Goal: Obtain resource: Download file/media

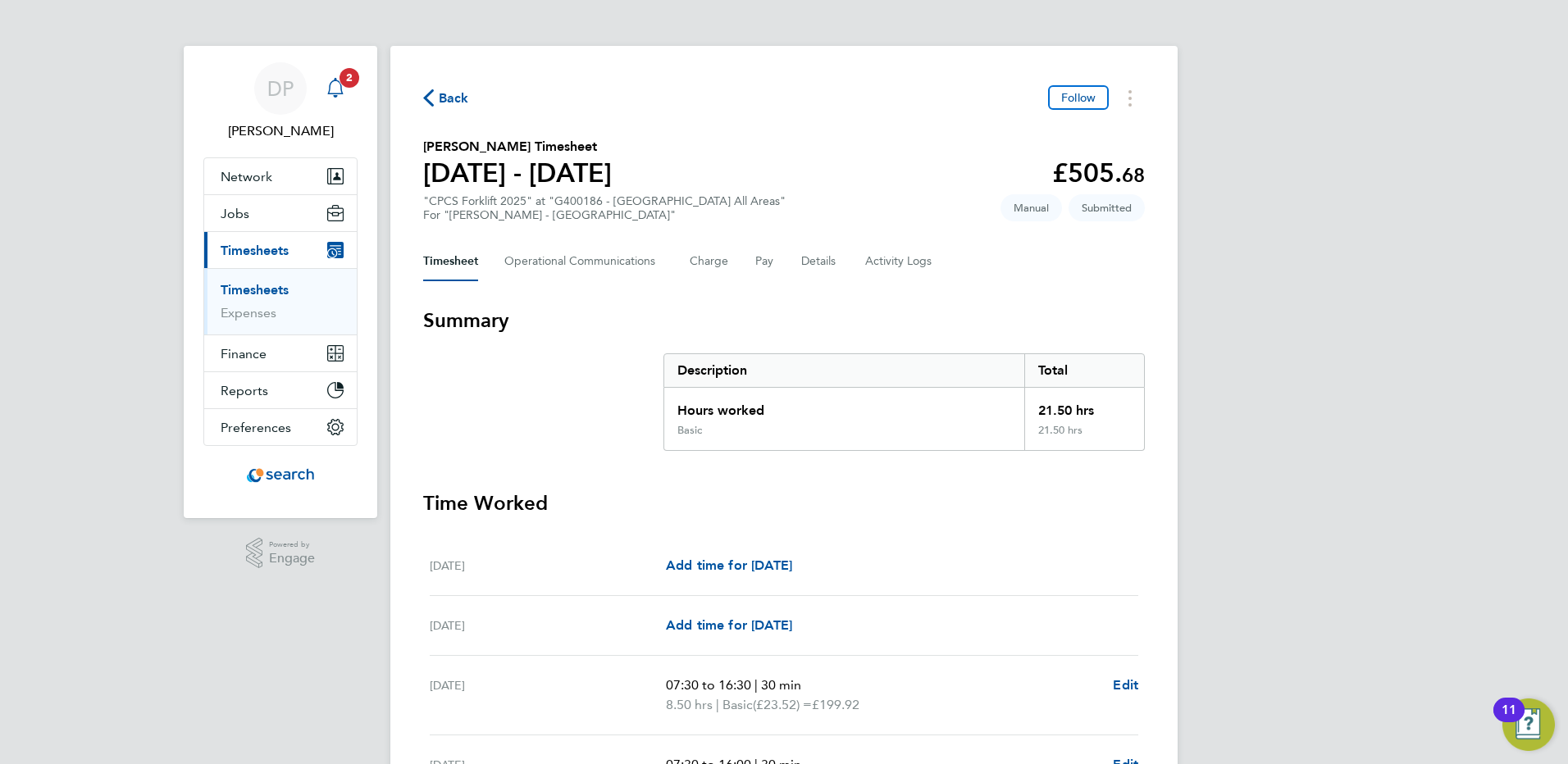
click at [338, 90] on icon "Main navigation" at bounding box center [335, 88] width 20 height 20
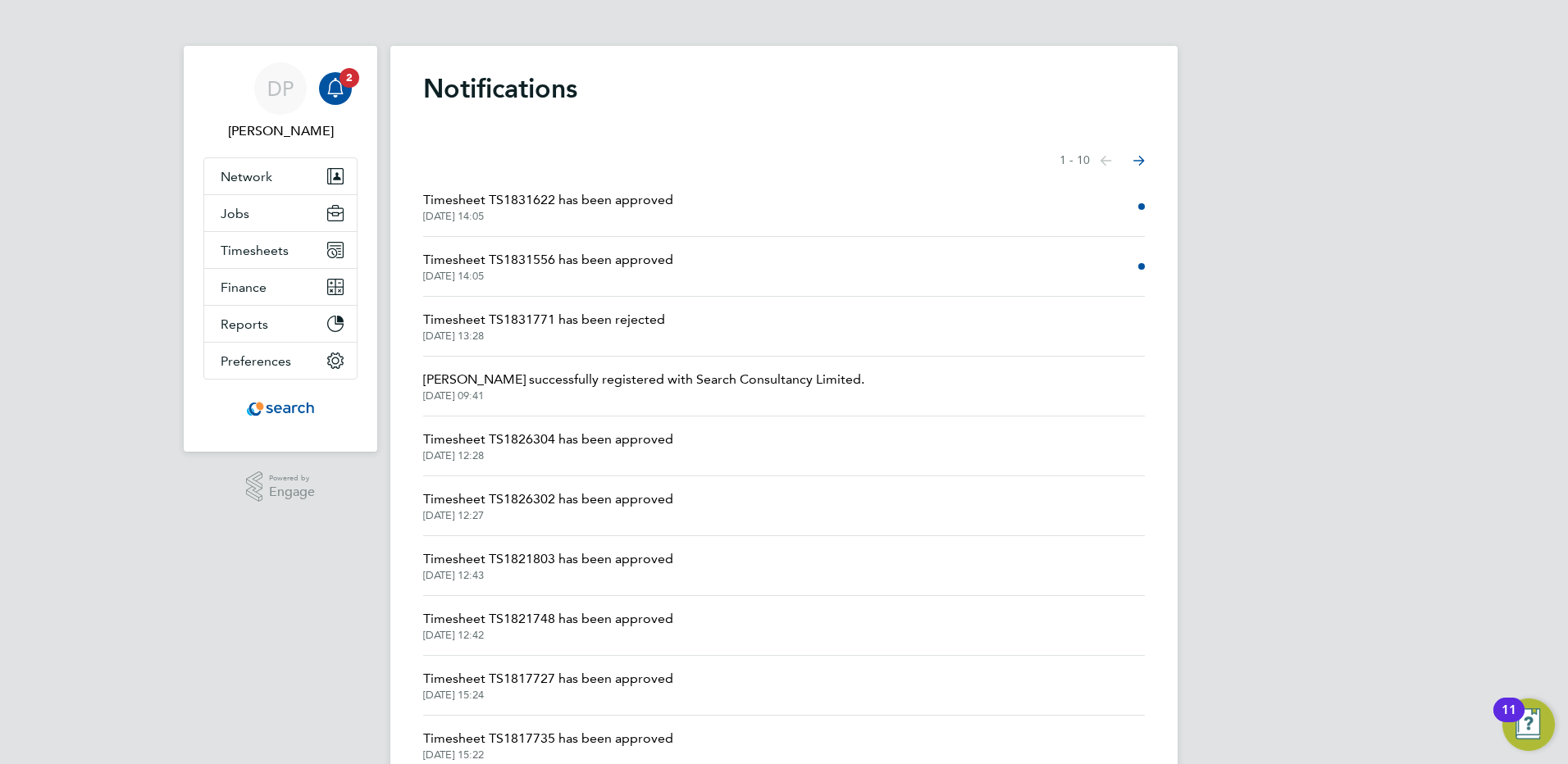
click at [559, 212] on span "30 Sep 2025, 14:05" at bounding box center [548, 216] width 250 height 13
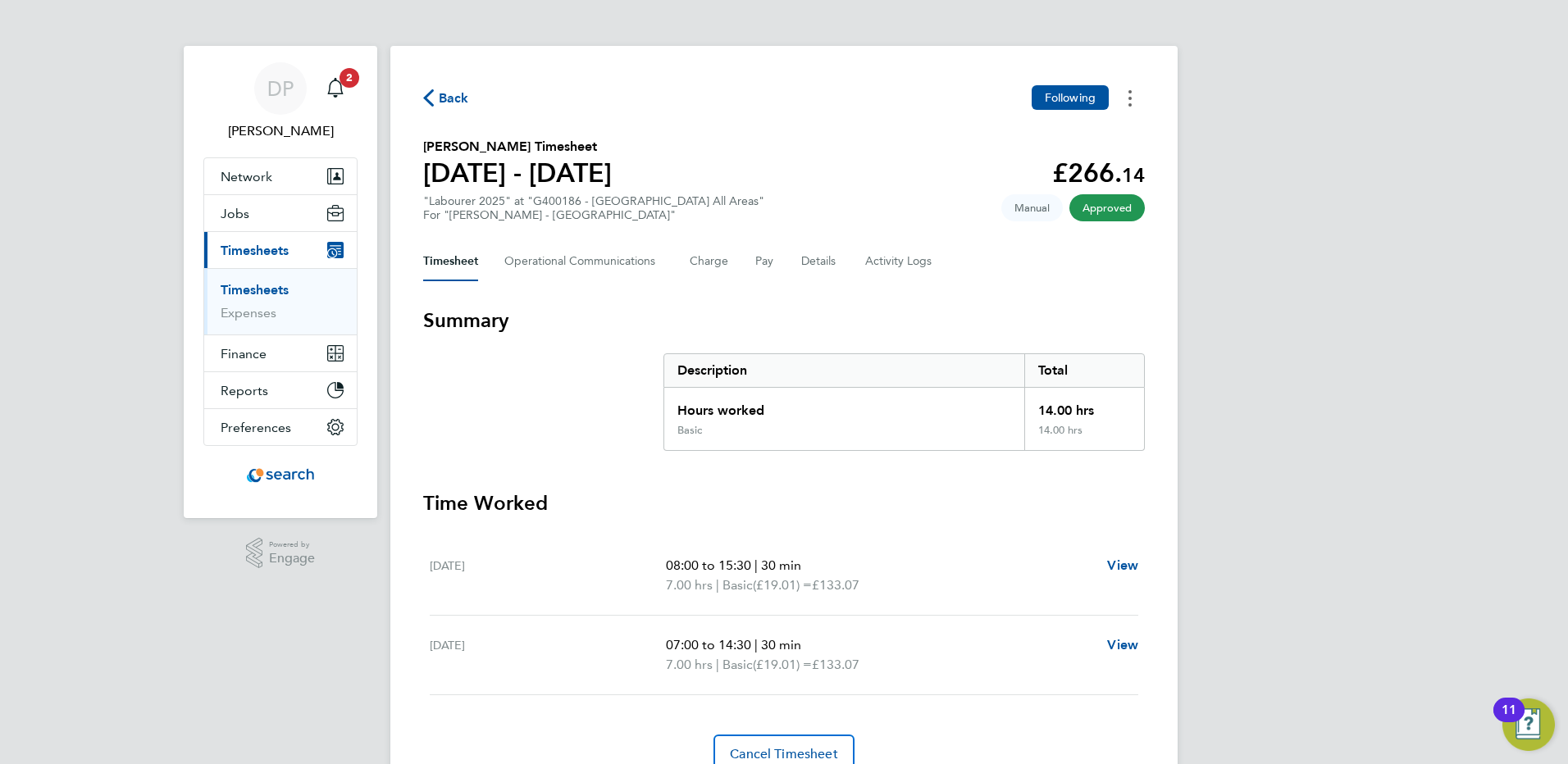
click at [1133, 98] on button "Timesheets Menu" at bounding box center [1129, 98] width 29 height 26
click at [1055, 136] on link "Download timesheet" at bounding box center [1046, 134] width 197 height 33
click at [332, 91] on icon "Main navigation" at bounding box center [335, 88] width 20 height 20
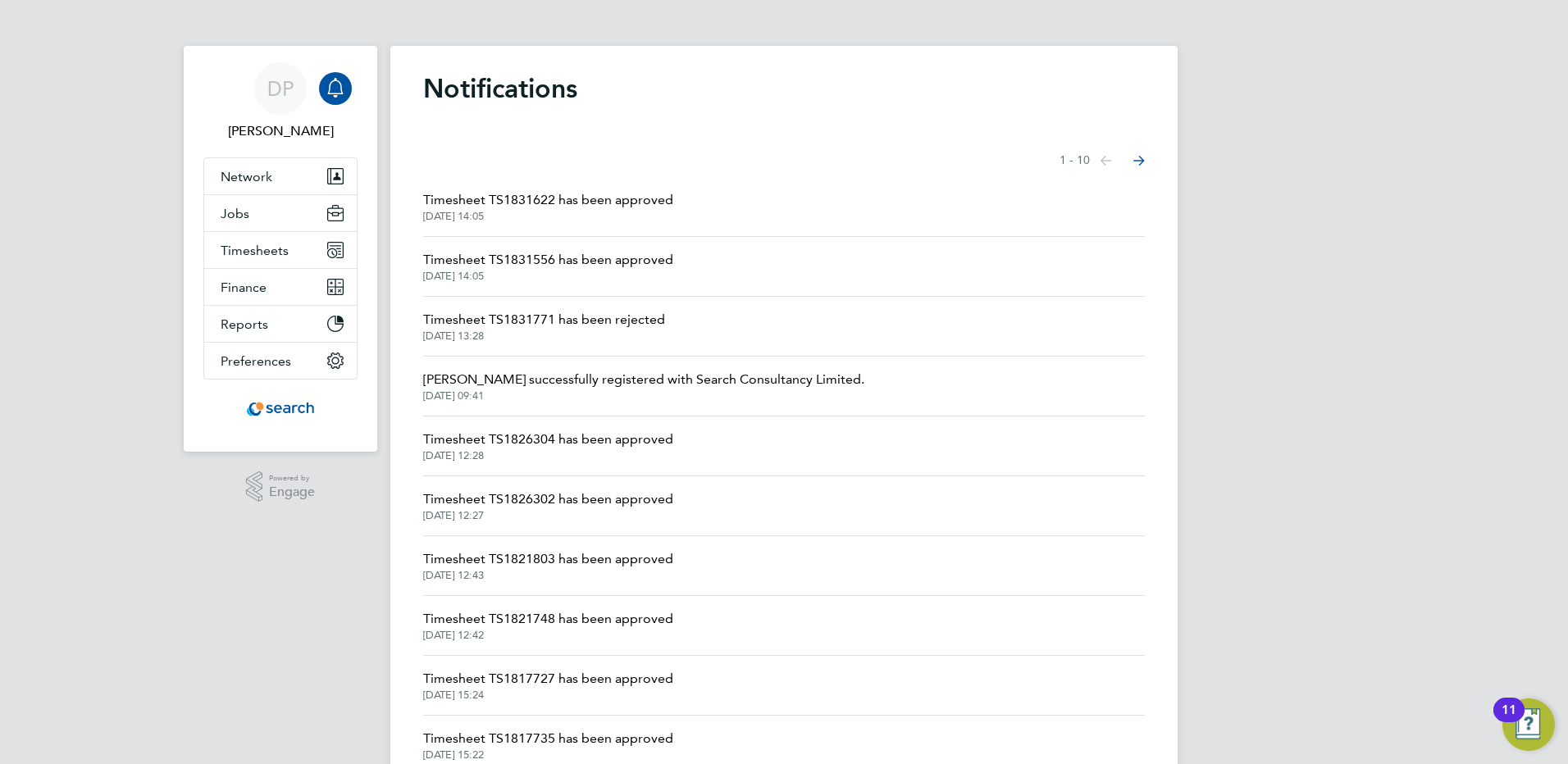
click at [618, 256] on span "Timesheet TS1831556 has been approved" at bounding box center [548, 260] width 250 height 20
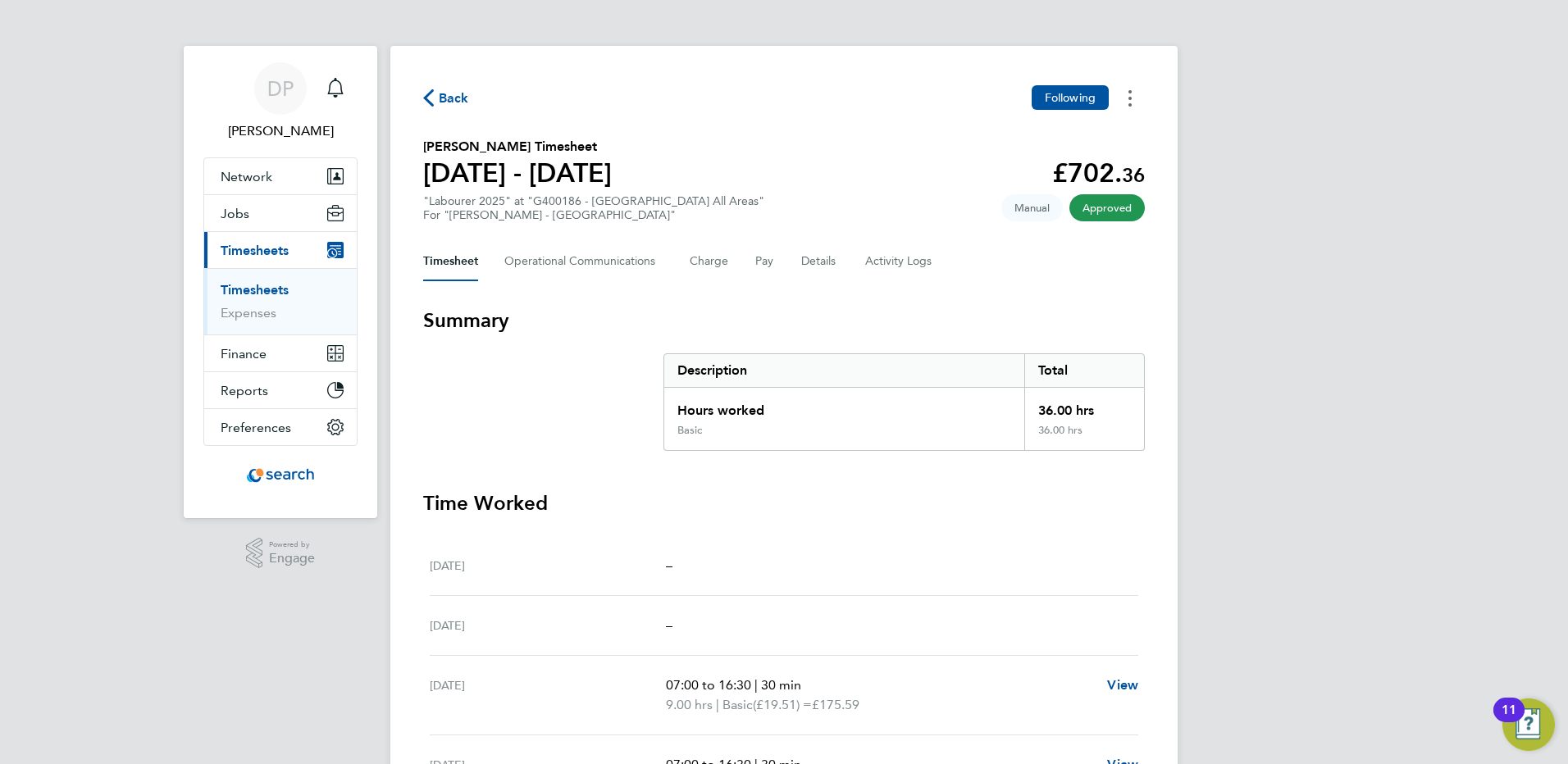
click at [1131, 103] on circle "Timesheets Menu" at bounding box center [1130, 105] width 4 height 4
click at [1045, 135] on link "Download timesheet" at bounding box center [1046, 134] width 197 height 33
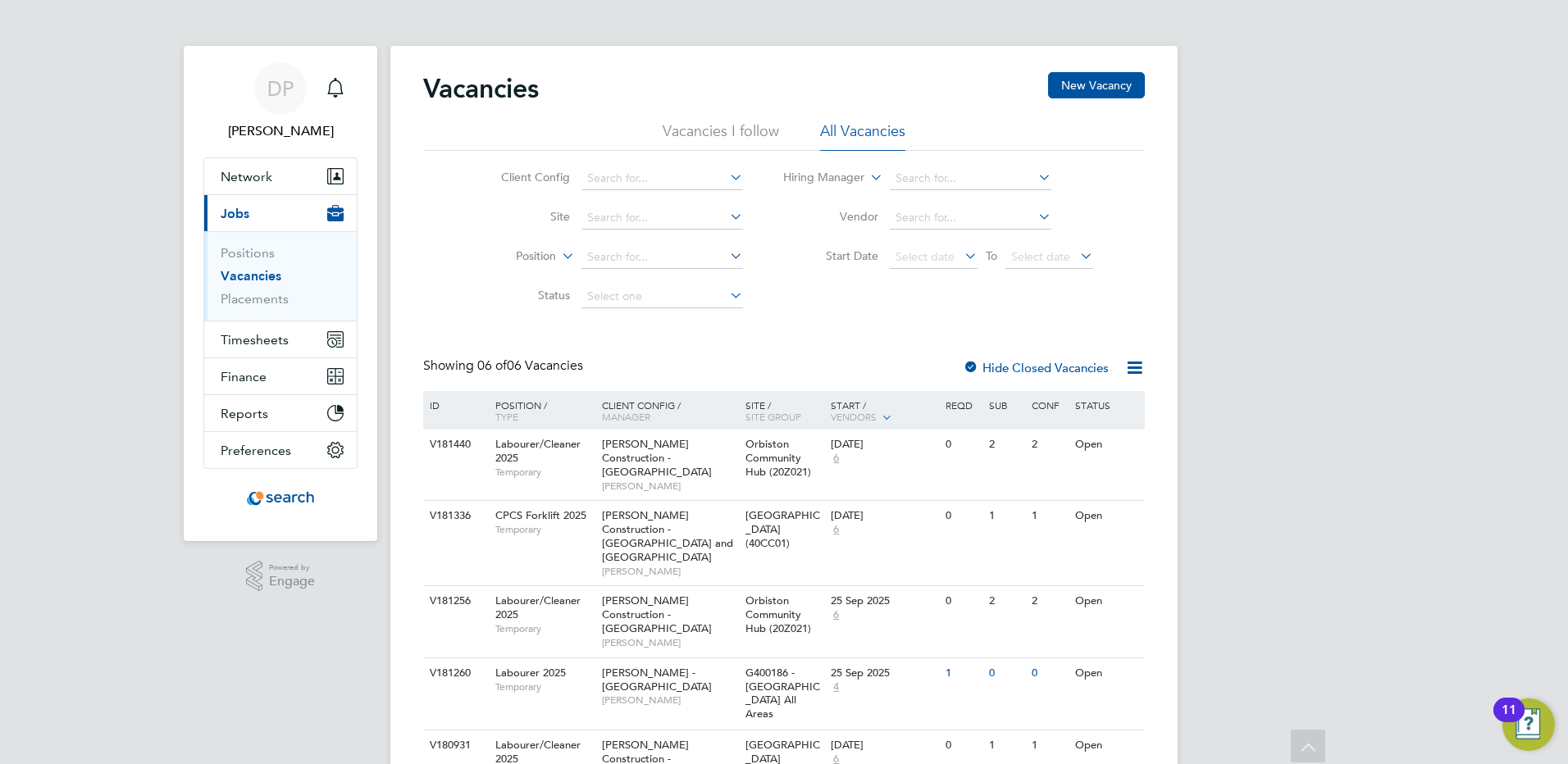
scroll to position [131, 0]
